Goal: Transaction & Acquisition: Subscribe to service/newsletter

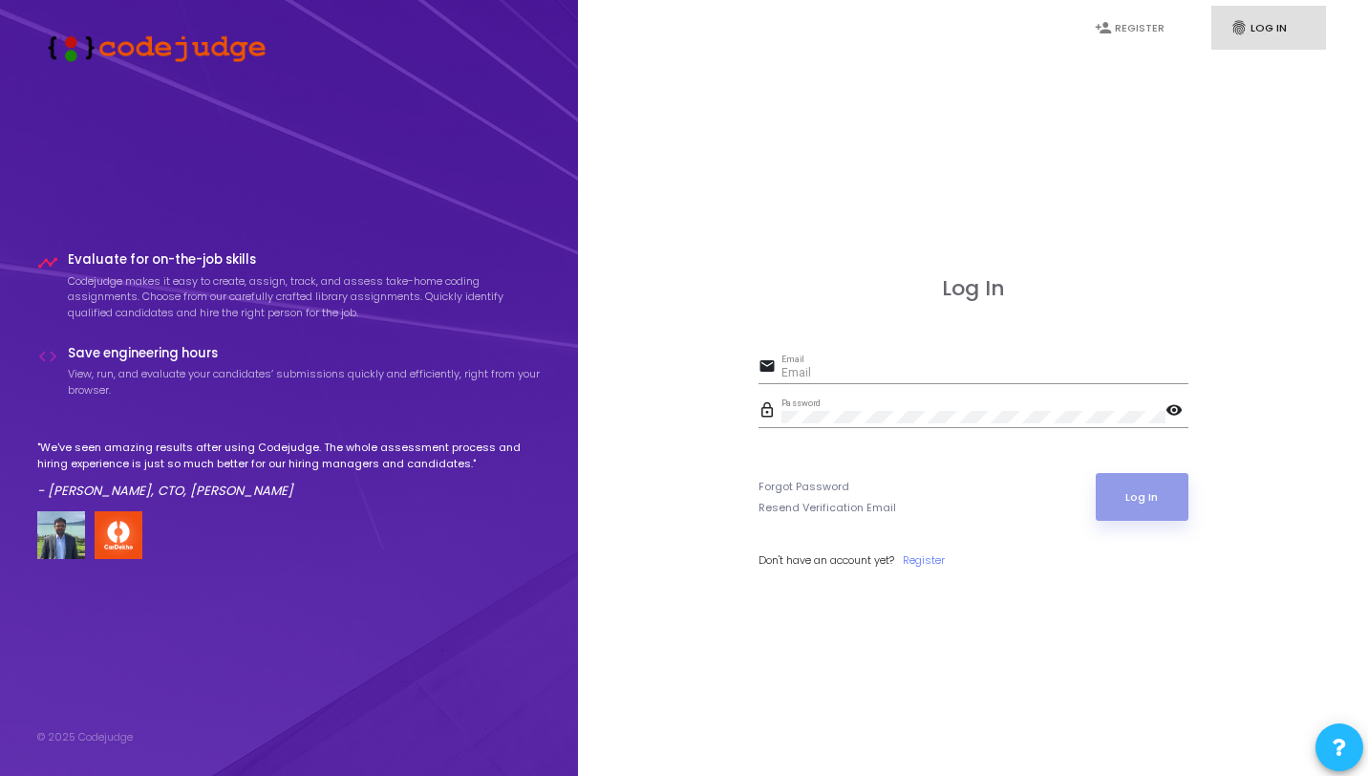
type input "[PERSON_NAME][EMAIL_ADDRESS][DOMAIN_NAME]"
click at [1127, 494] on button "Log In" at bounding box center [1142, 497] width 93 height 48
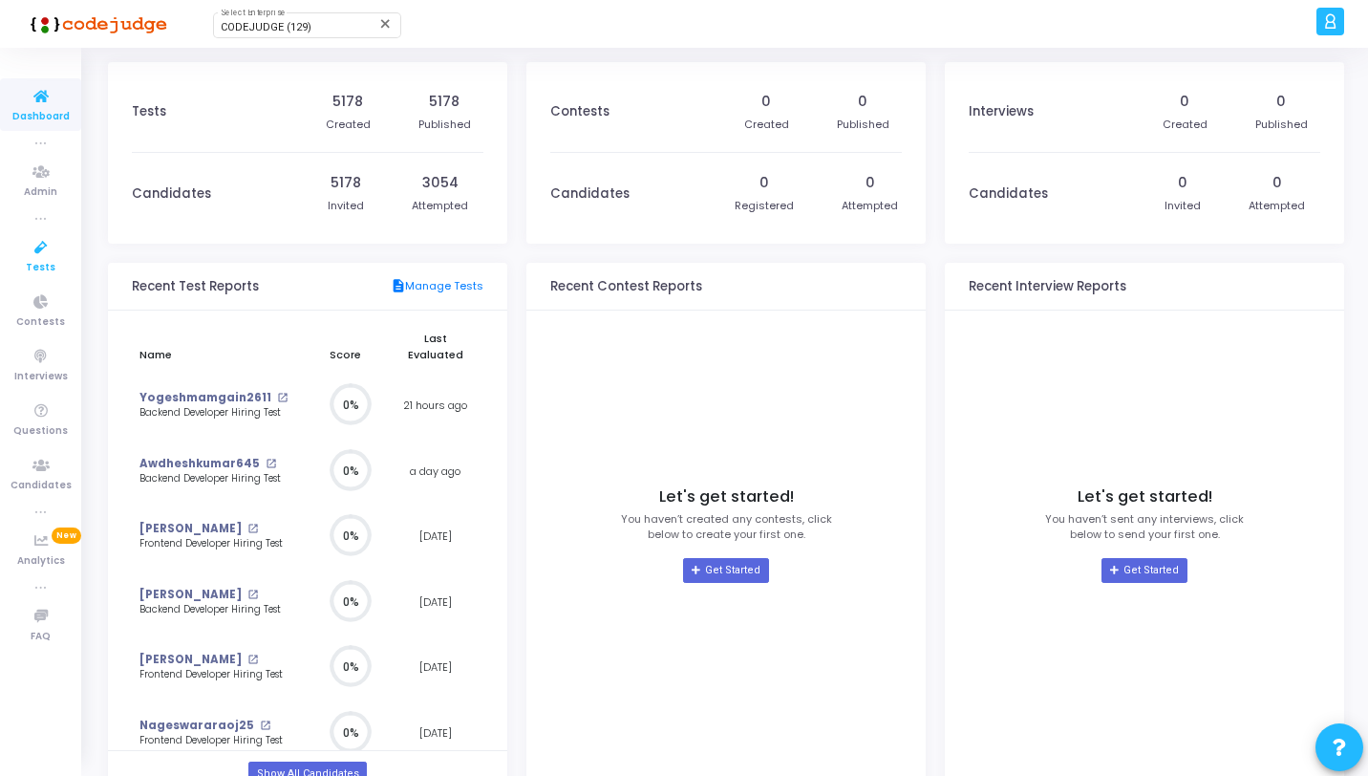
click at [44, 243] on icon at bounding box center [41, 248] width 40 height 24
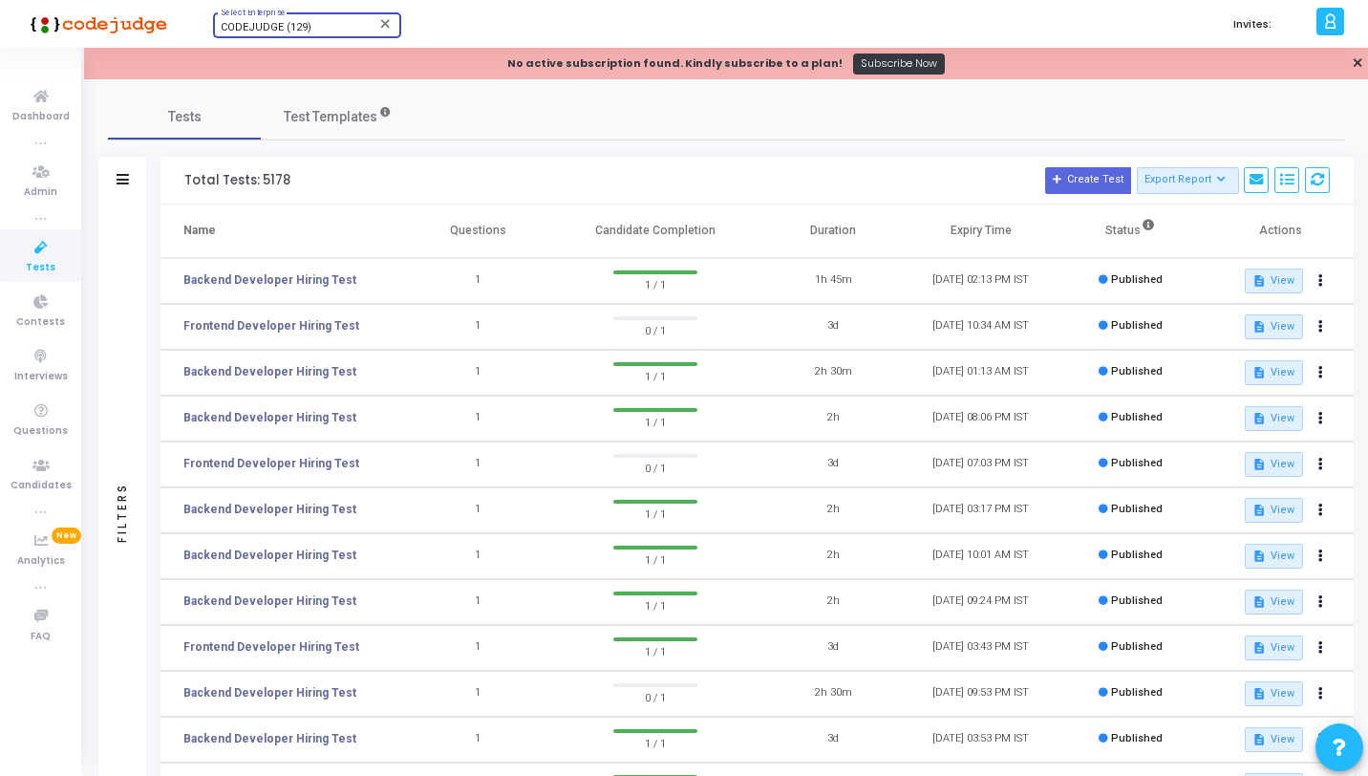
click at [232, 24] on span "CODEJUDGE (129)" at bounding box center [266, 27] width 91 height 12
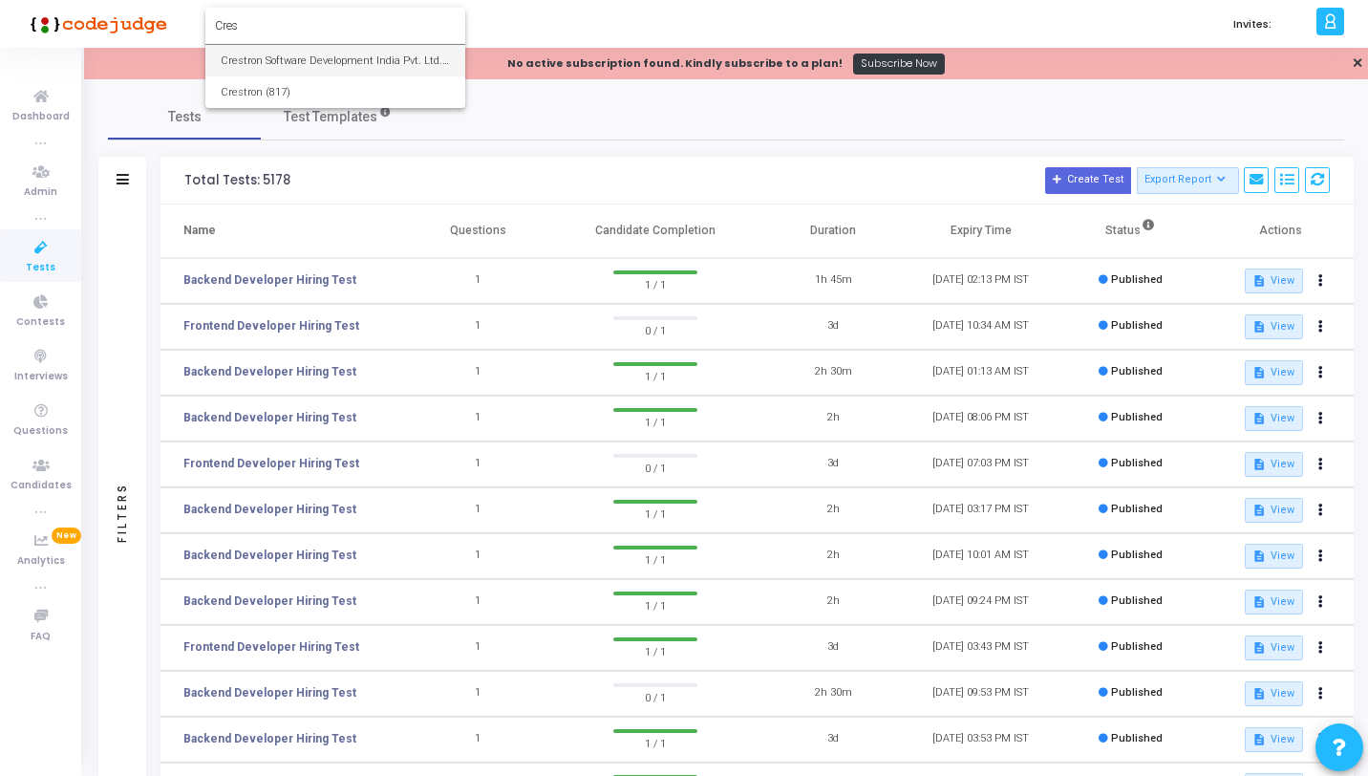
type input "Cres"
click at [263, 66] on span "Crestron Software Development India Pvt. Ltd. (644)" at bounding box center [335, 61] width 229 height 32
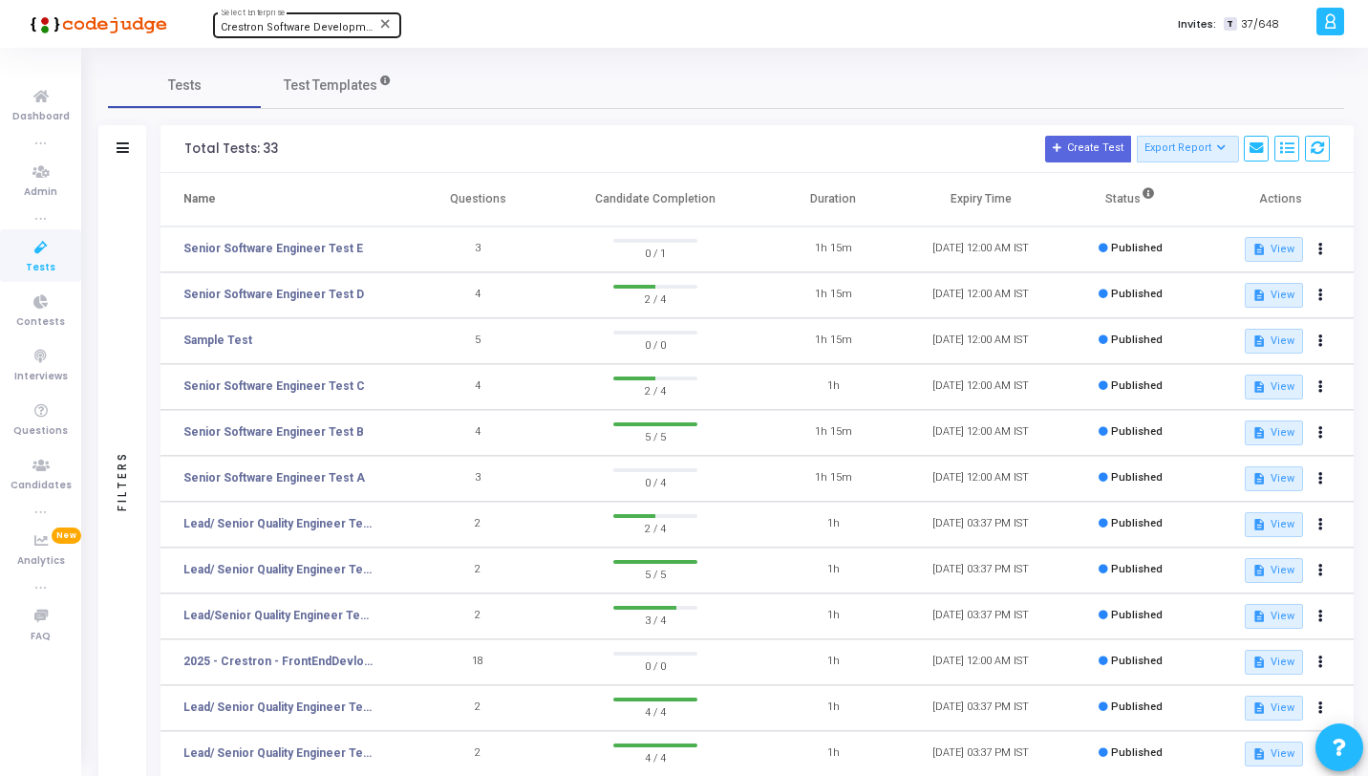
click at [40, 253] on icon at bounding box center [41, 248] width 40 height 24
click at [33, 459] on icon at bounding box center [41, 466] width 40 height 24
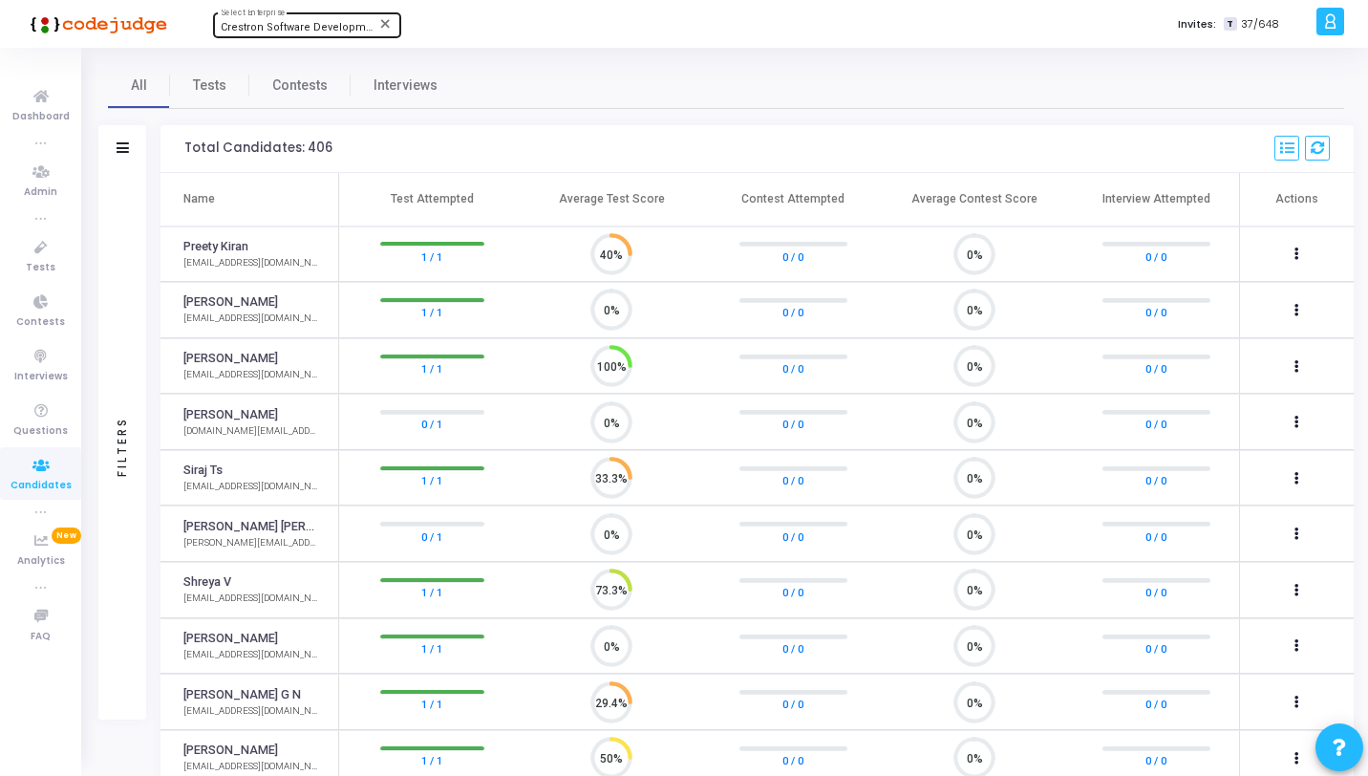
scroll to position [40, 49]
click at [208, 88] on span "Tests" at bounding box center [209, 85] width 33 height 20
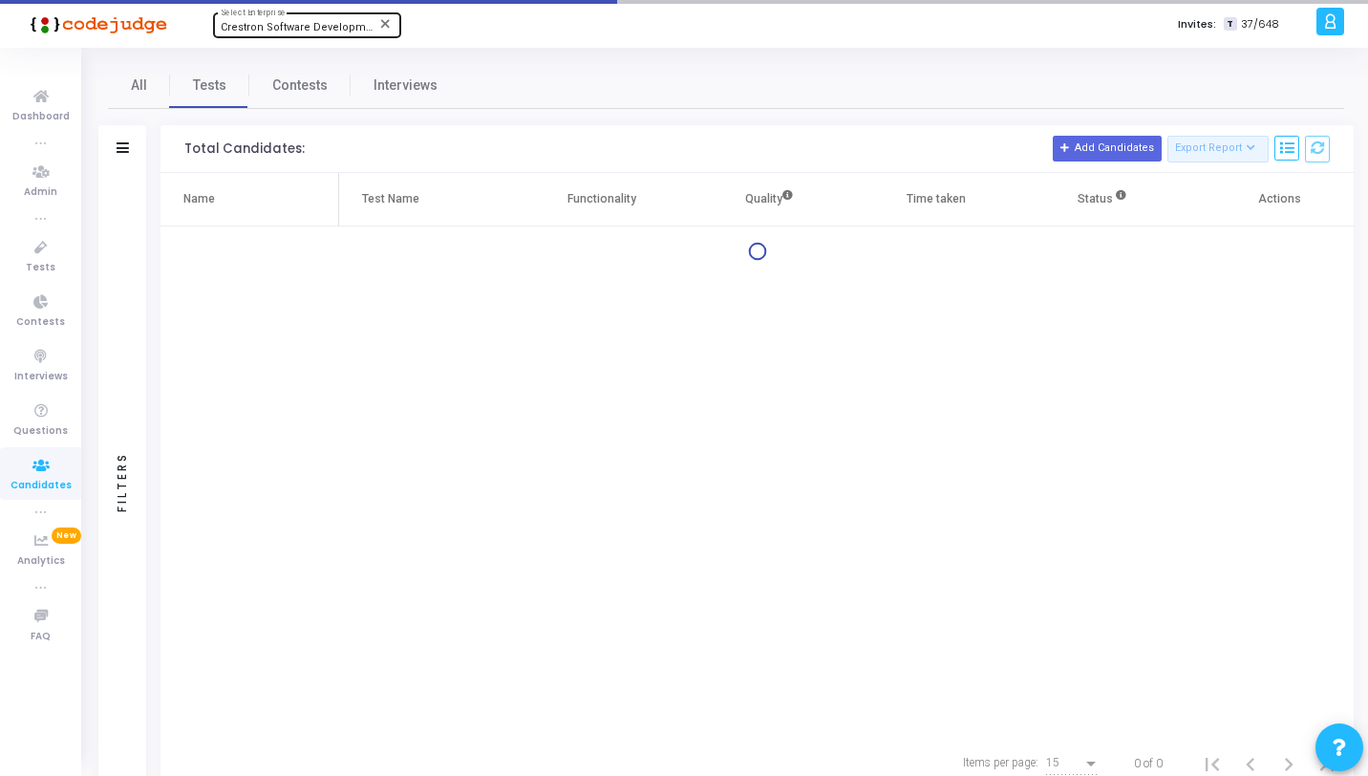
click at [131, 170] on div "Filters" at bounding box center [122, 149] width 48 height 48
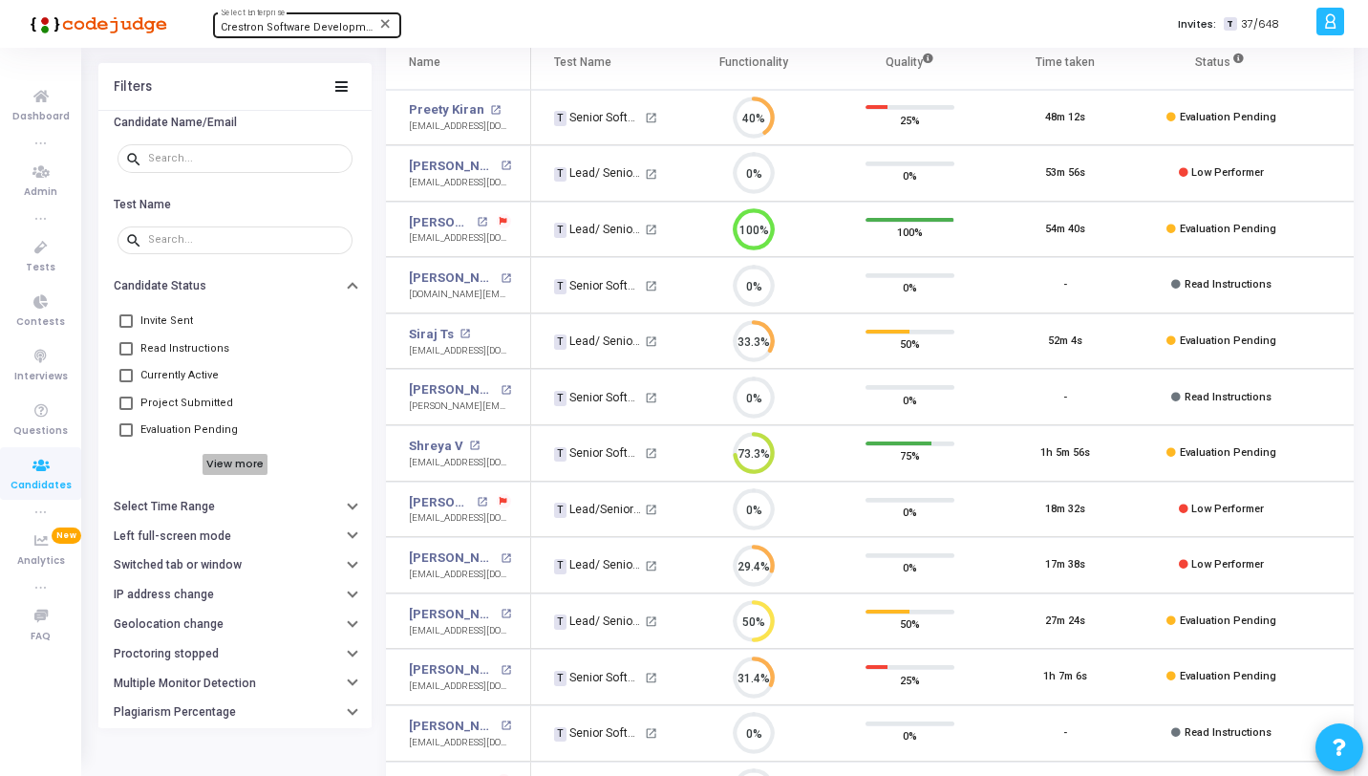
click at [216, 469] on h6 "View more" at bounding box center [236, 464] width 66 height 21
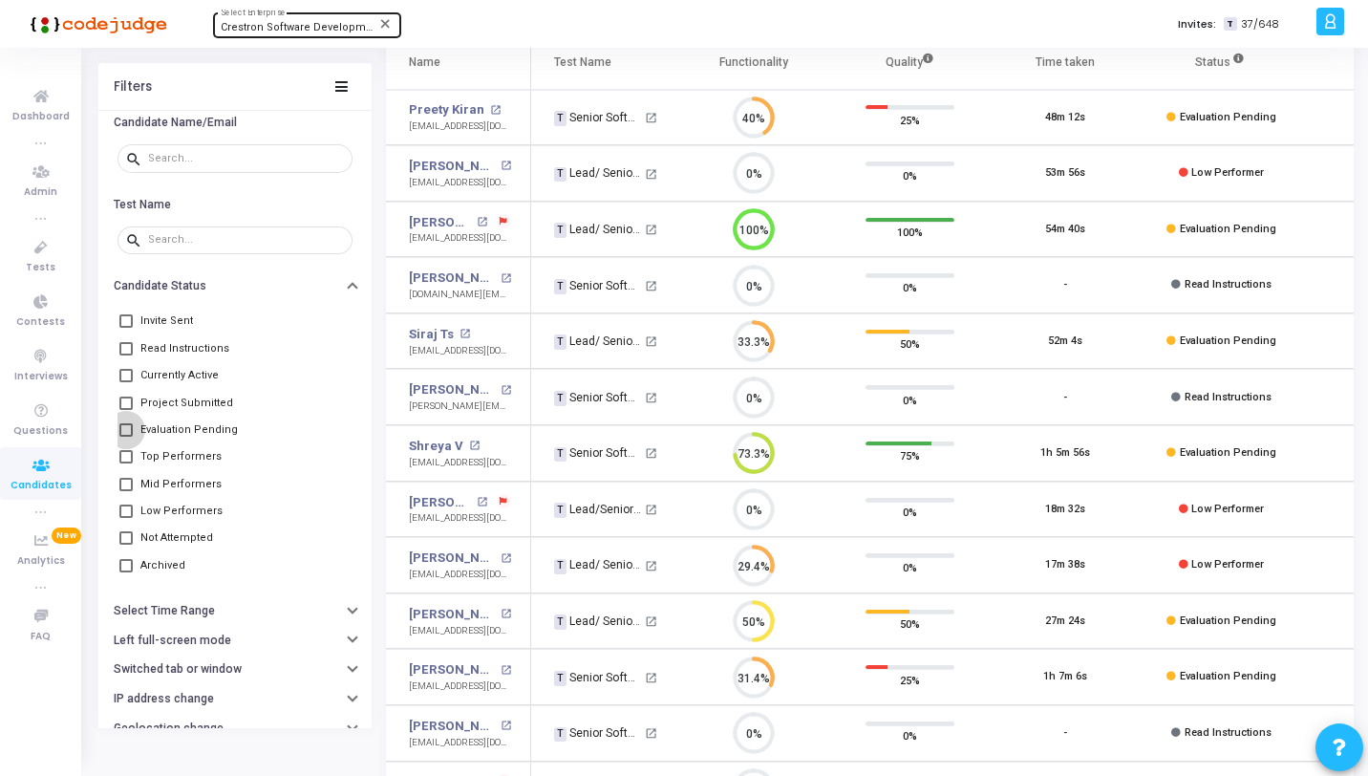
click at [203, 436] on span "Evaluation Pending" at bounding box center [188, 429] width 97 height 23
click at [126, 436] on input "Evaluation Pending" at bounding box center [125, 436] width 1 height 1
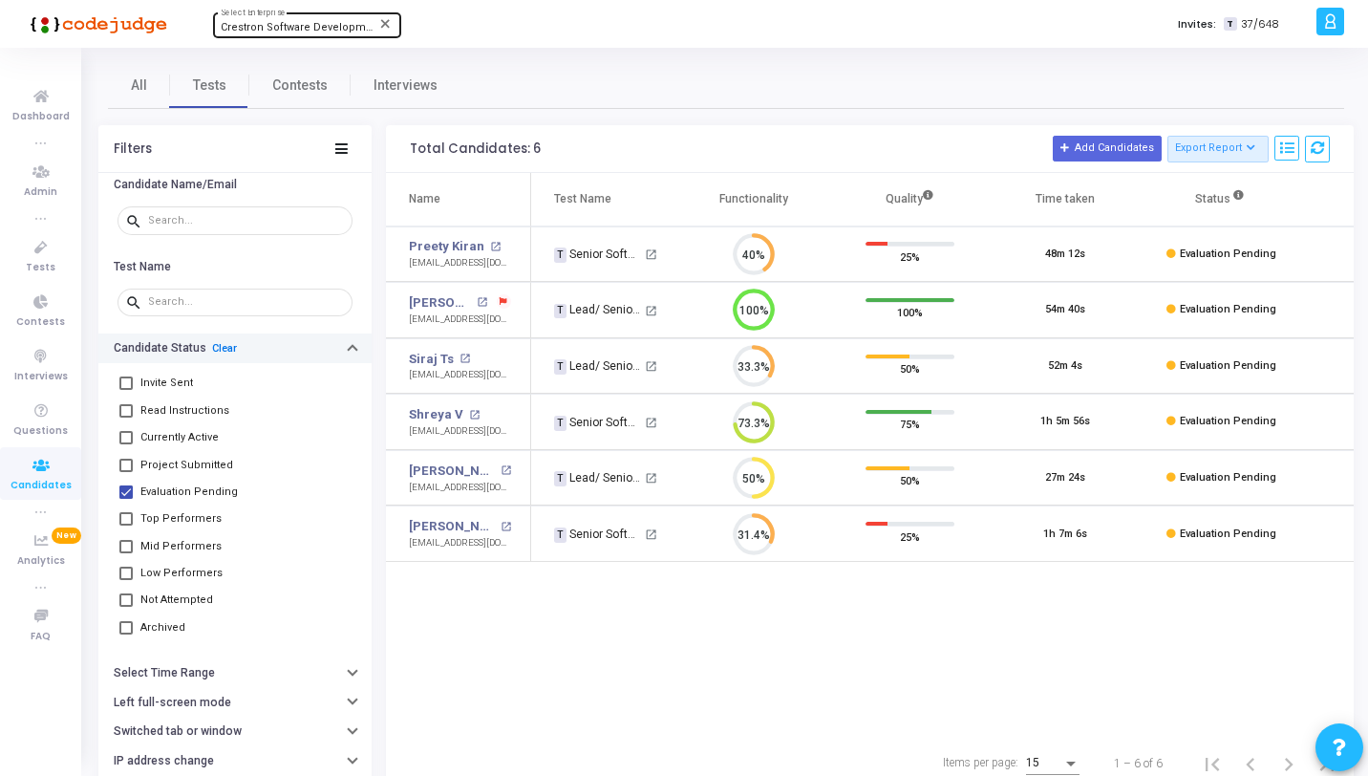
click at [219, 354] on link "Clear" at bounding box center [224, 348] width 25 height 12
checkbox input "false"
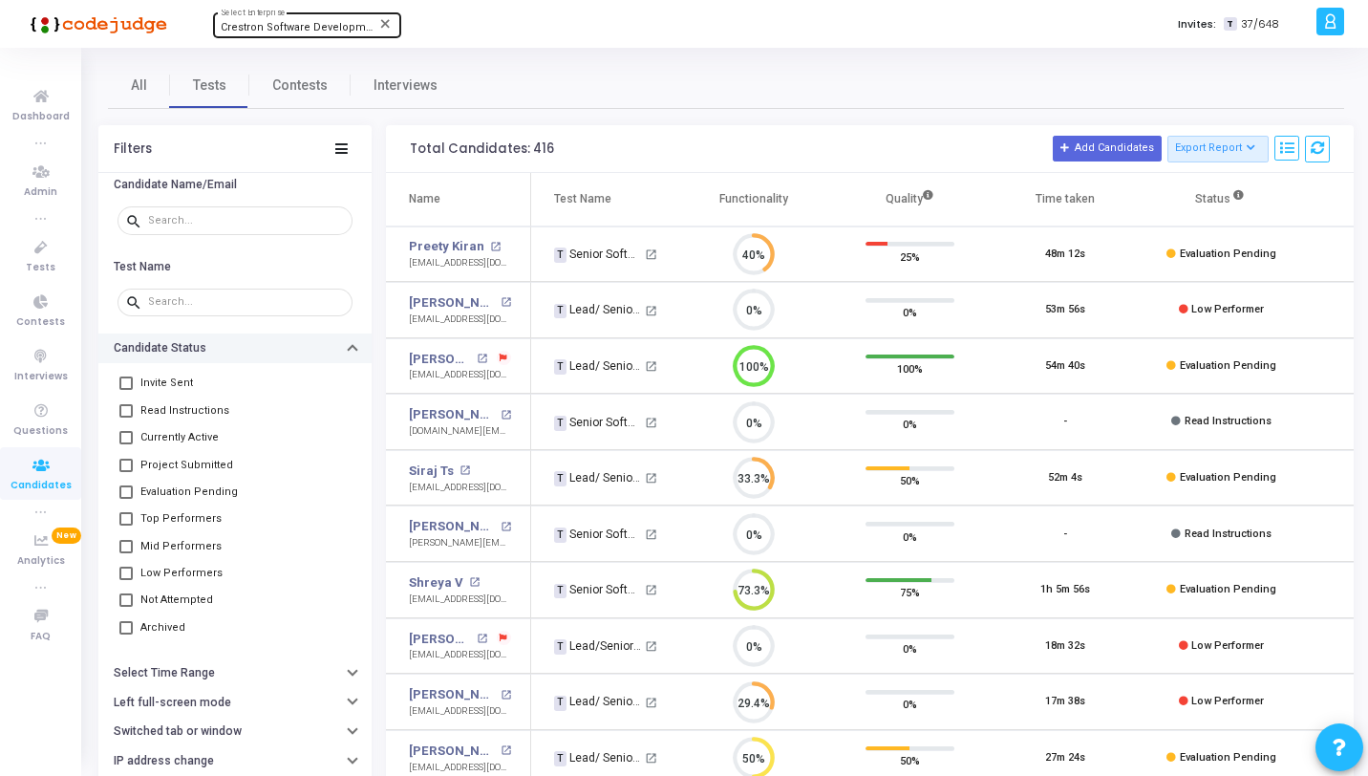
click at [774, 75] on div "All Tests Contests Interviews" at bounding box center [726, 85] width 1237 height 46
click at [37, 261] on span "Tests" at bounding box center [41, 268] width 30 height 16
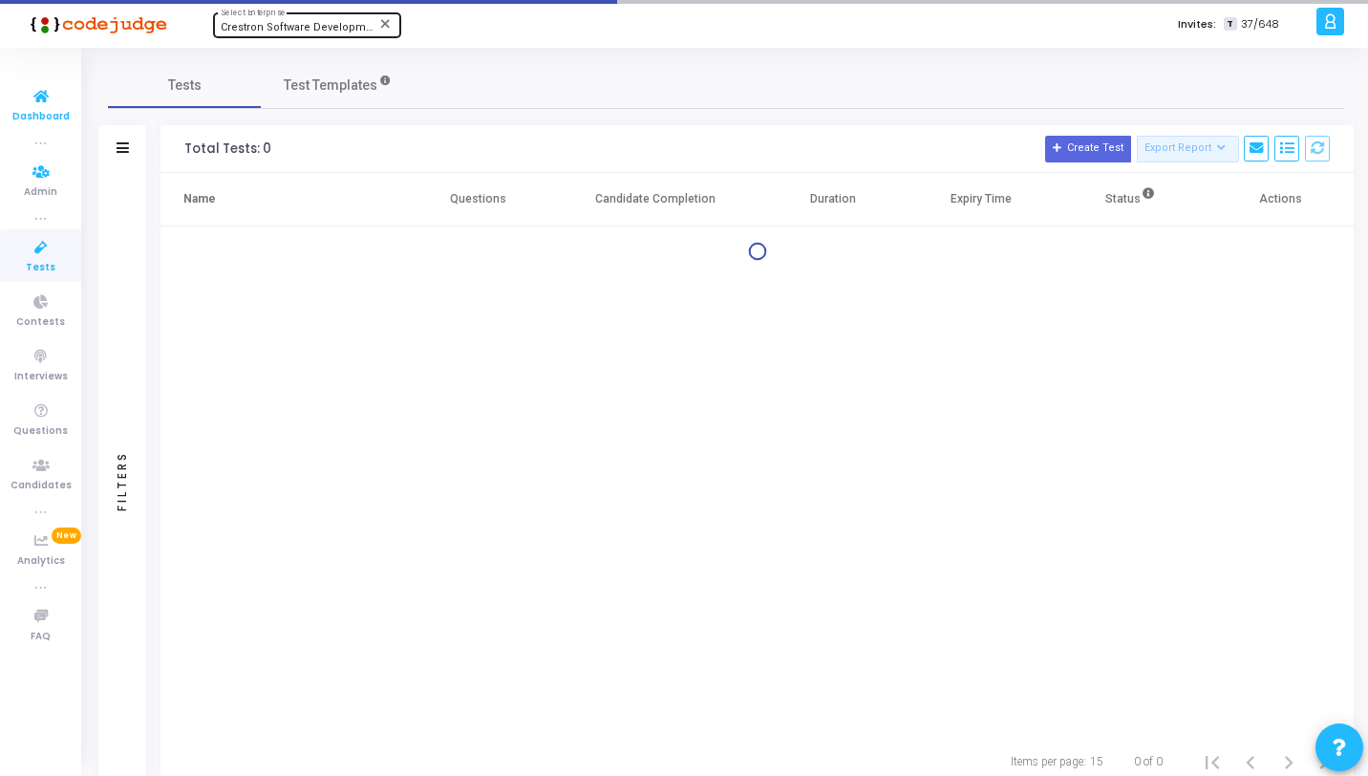
click at [54, 97] on icon at bounding box center [41, 97] width 40 height 24
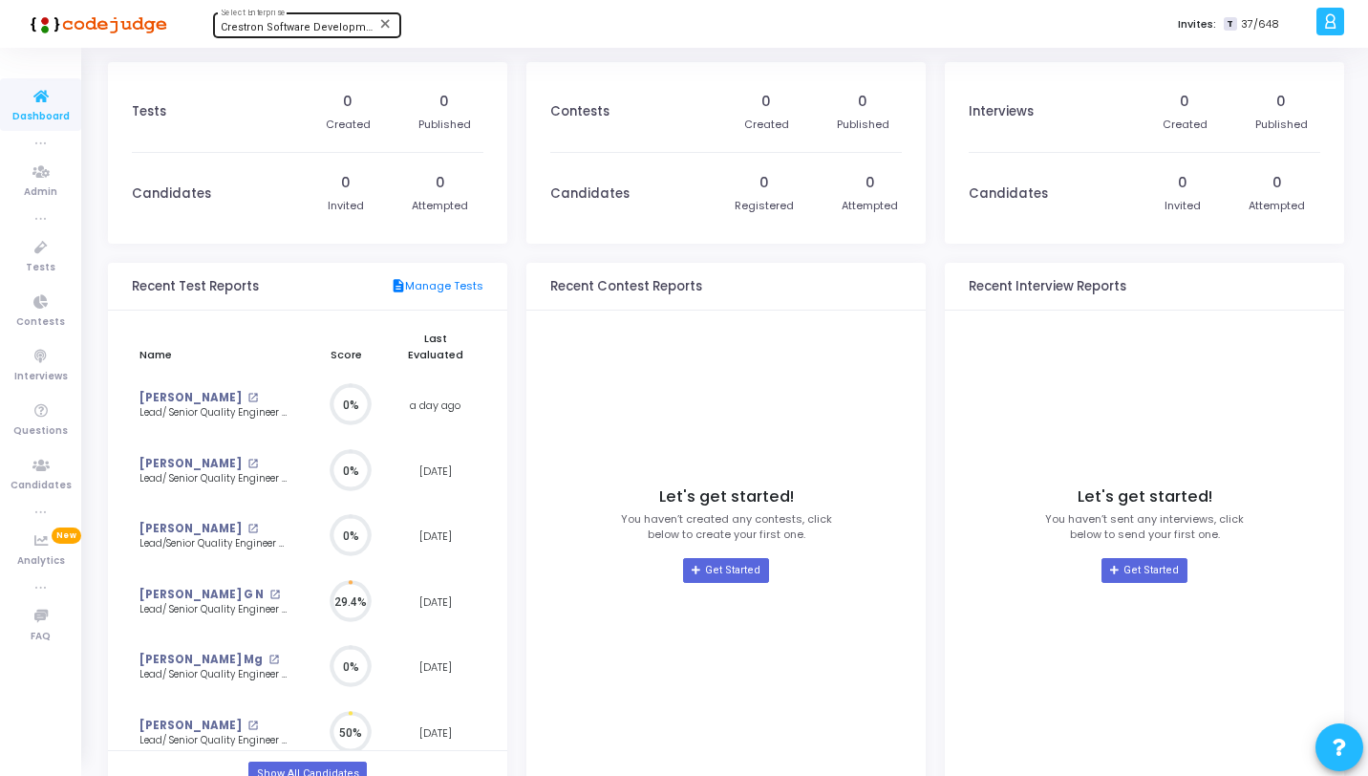
scroll to position [42, 20]
click at [31, 256] on icon at bounding box center [41, 248] width 40 height 24
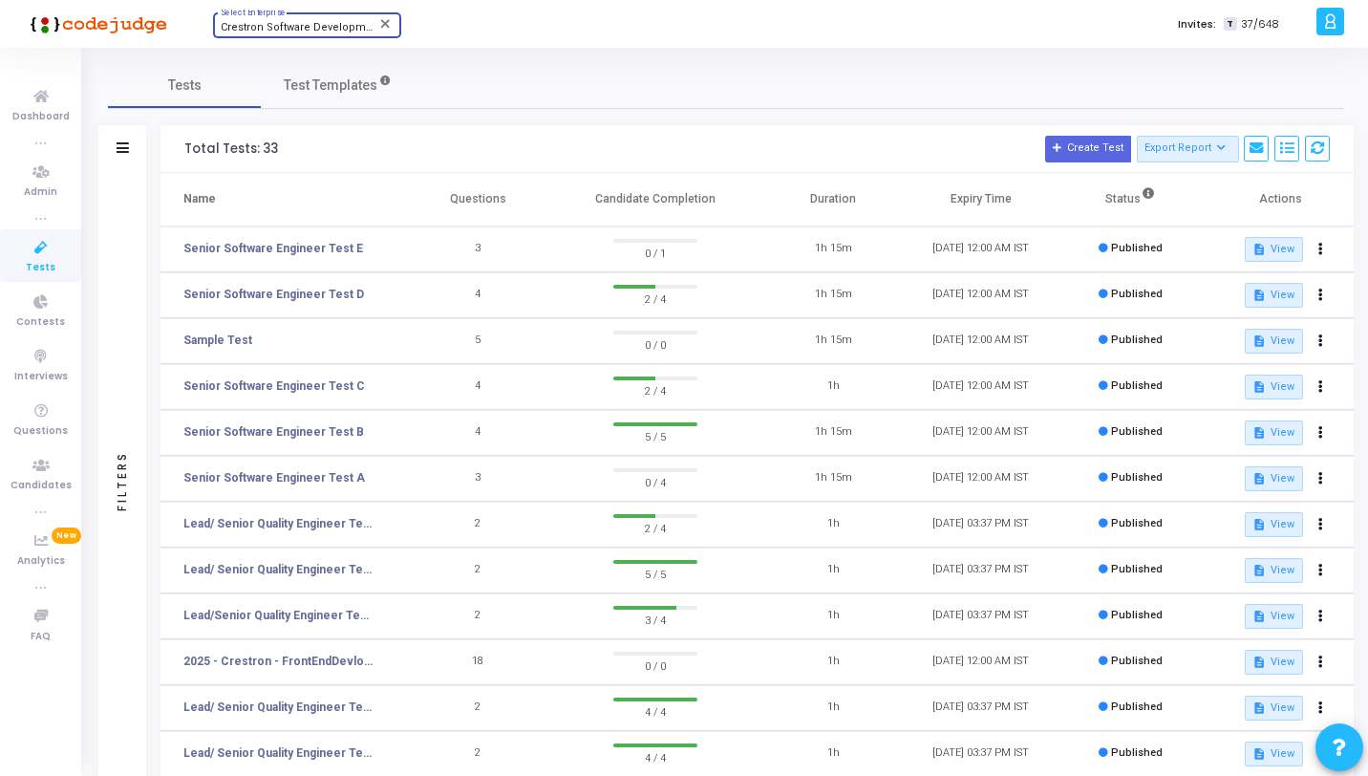
click at [296, 29] on span "Crestron Software Development India Pvt. Ltd. (644)" at bounding box center [350, 27] width 259 height 12
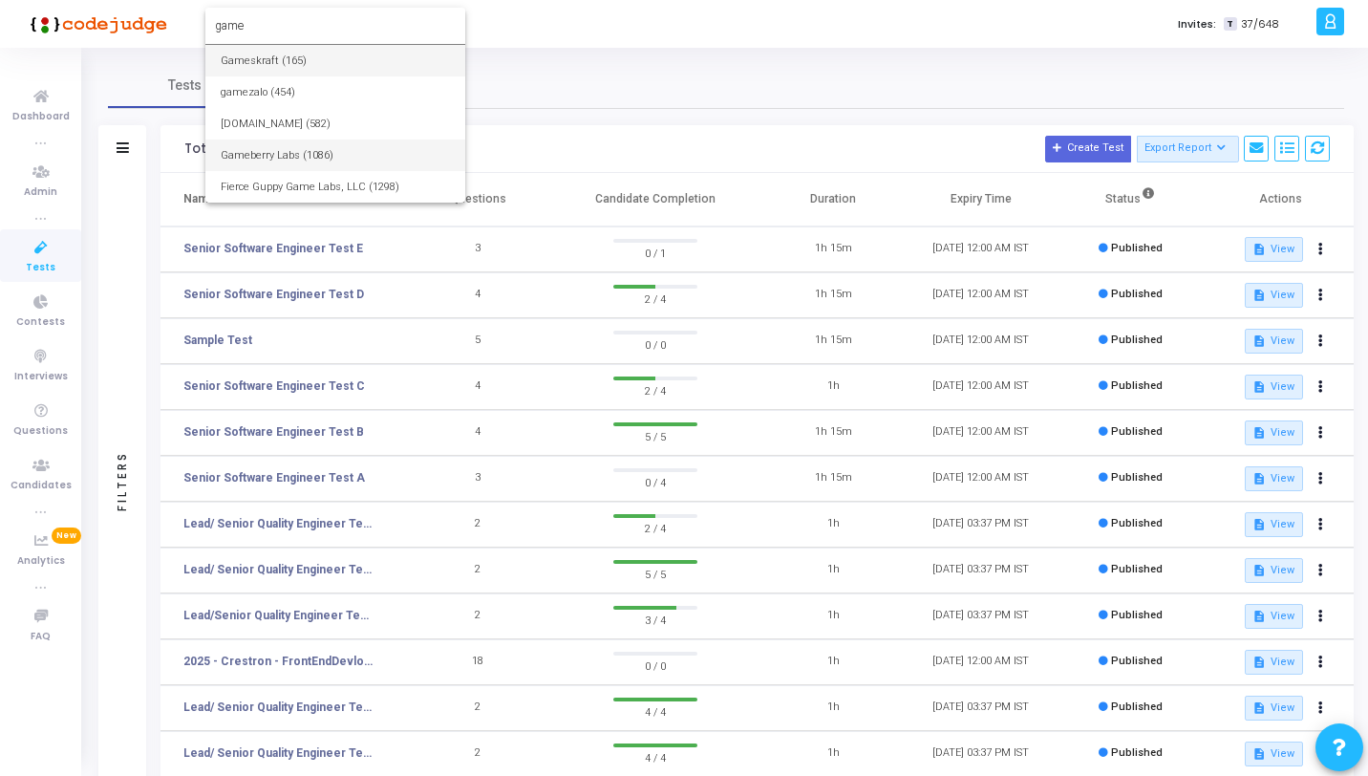
type input "game"
click at [317, 157] on span "Gameberry Labs (1086)" at bounding box center [335, 156] width 229 height 32
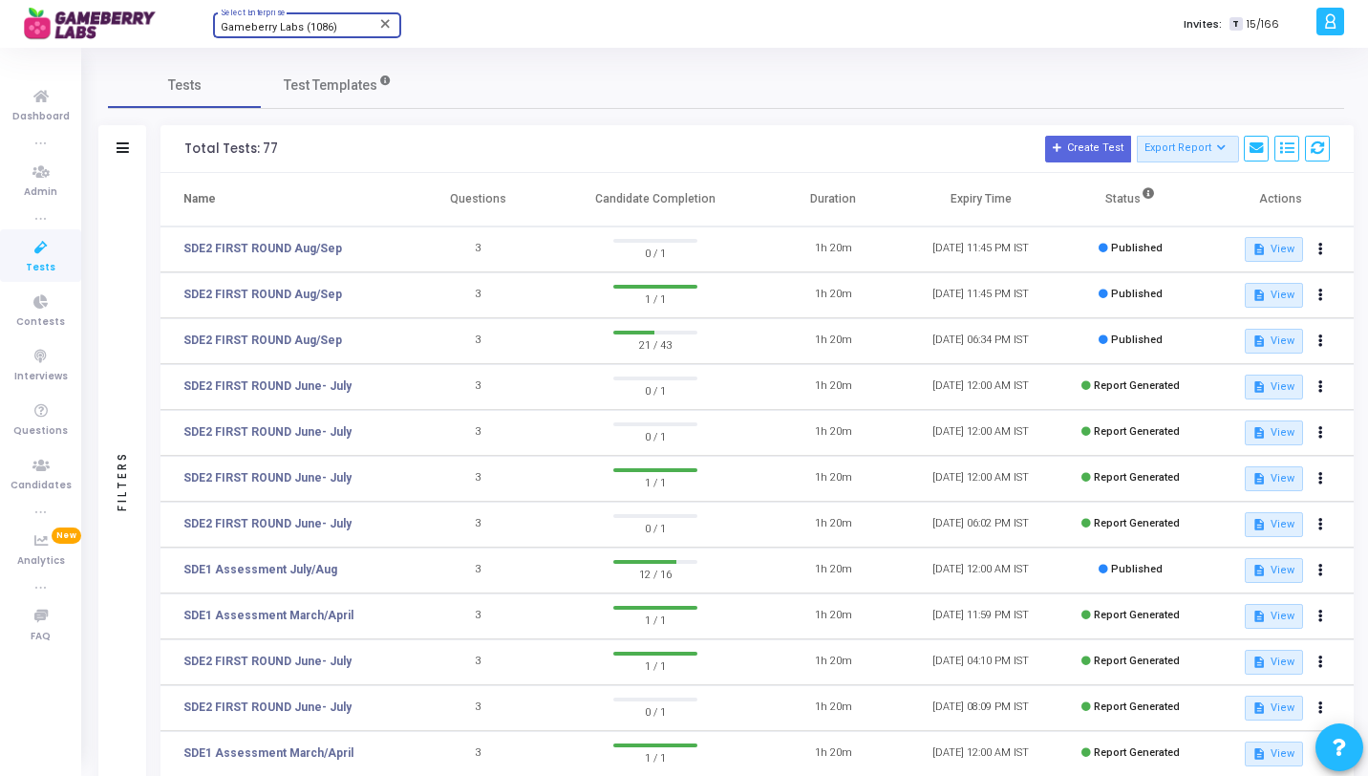
click at [1331, 18] on icon at bounding box center [1330, 22] width 14 height 22
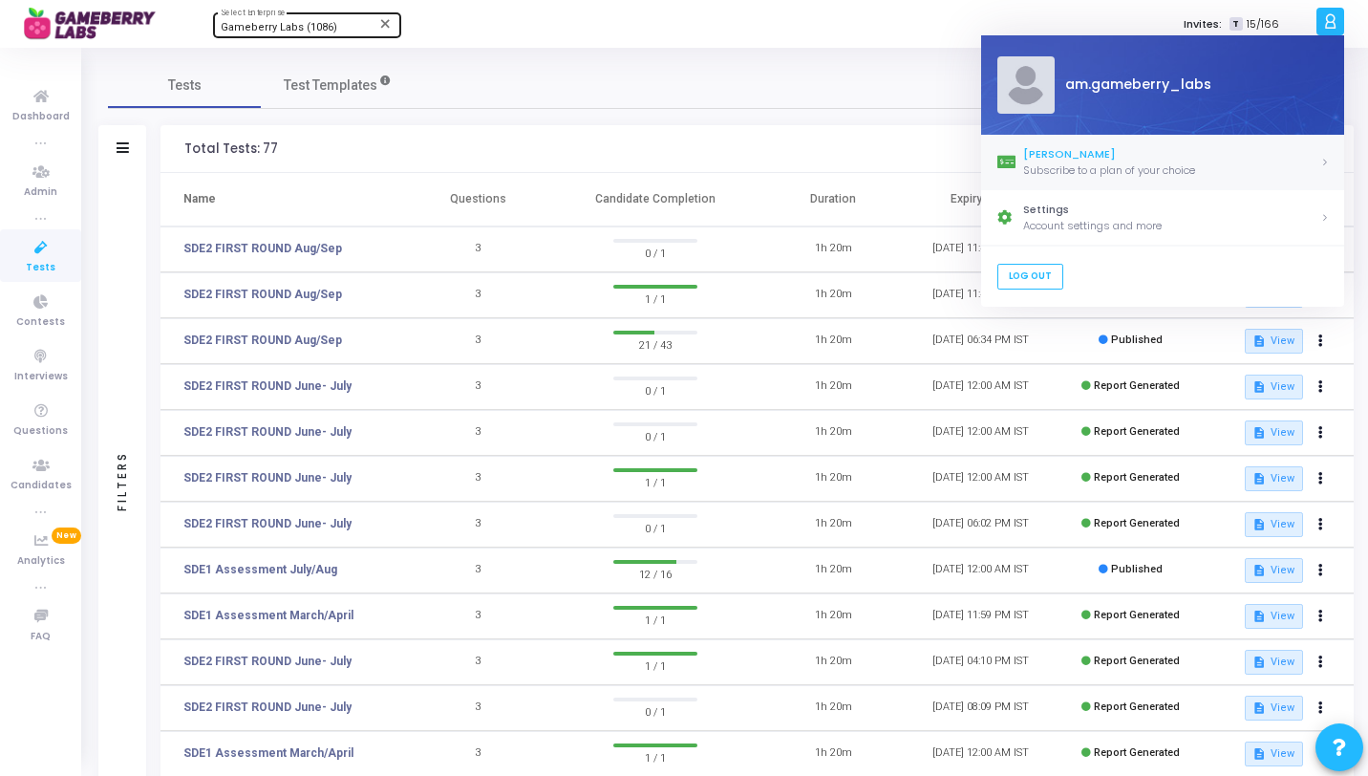
click at [1111, 162] on div "Subscribe to a plan of your choice" at bounding box center [1171, 170] width 297 height 16
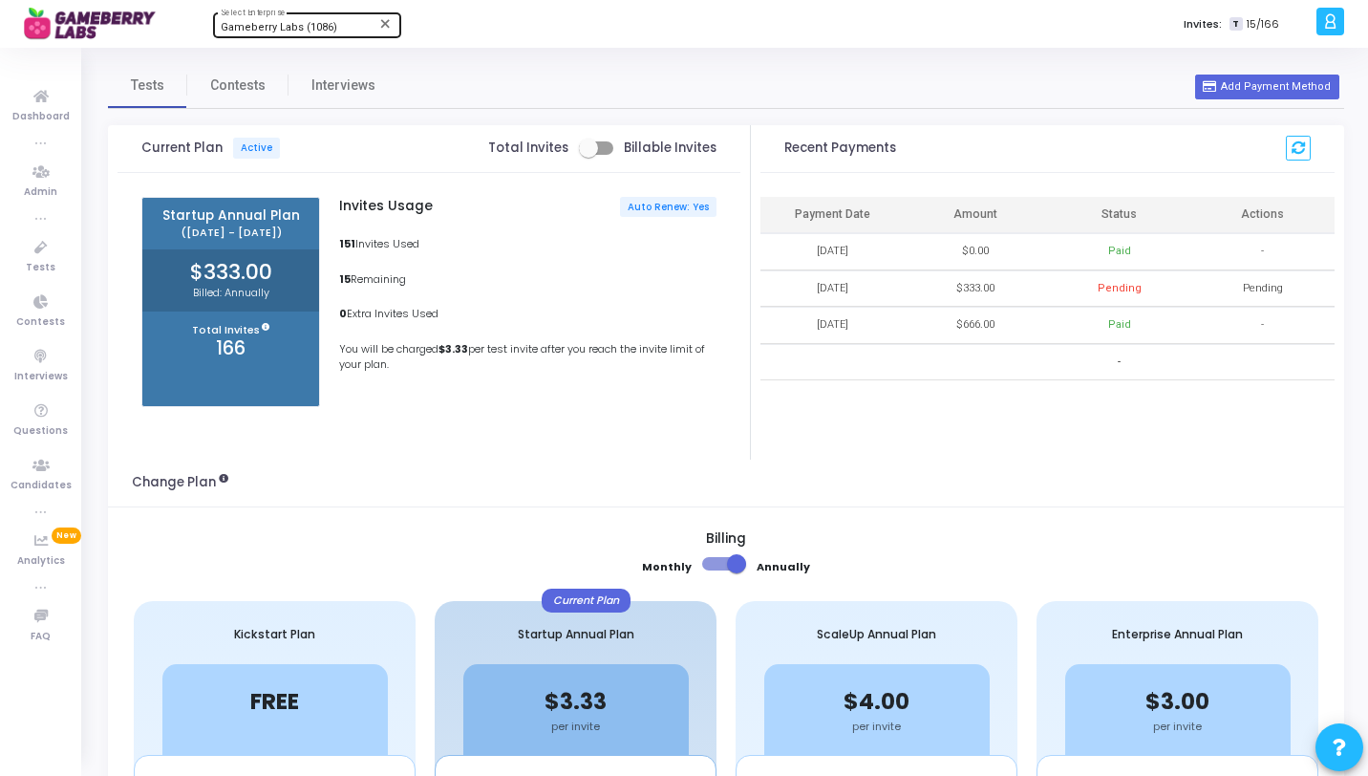
click at [602, 155] on label at bounding box center [596, 148] width 34 height 23
click at [589, 155] on input "checkbox" at bounding box center [588, 155] width 1 height 1
checkbox input "true"
click at [47, 249] on icon at bounding box center [41, 248] width 40 height 24
